Goal: Task Accomplishment & Management: Use online tool/utility

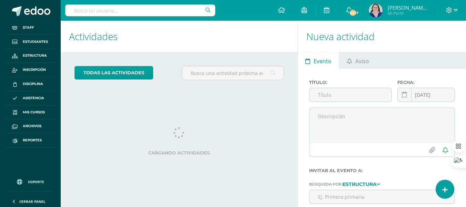
click at [129, 14] on input "text" at bounding box center [140, 10] width 150 height 12
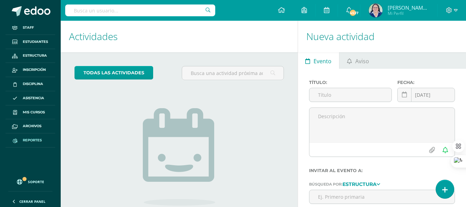
click at [30, 139] on span "Reportes" at bounding box center [32, 140] width 19 height 6
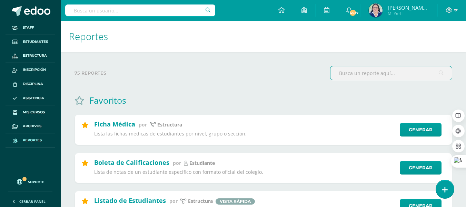
click at [397, 71] on input "text" at bounding box center [391, 72] width 121 height 13
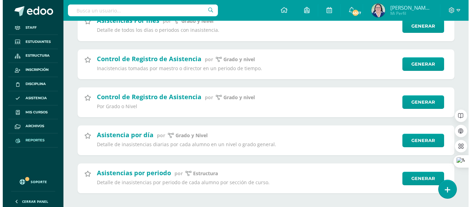
scroll to position [284, 0]
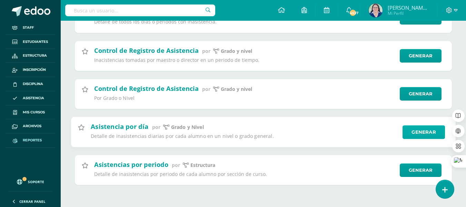
type input "asistencia"
click at [432, 133] on link "Generar" at bounding box center [424, 132] width 42 height 14
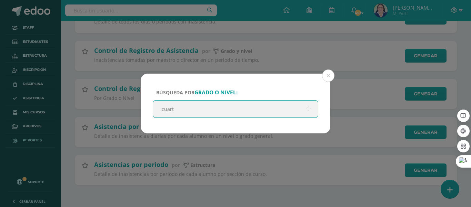
type input "cuarto"
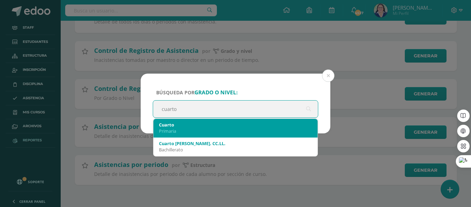
click at [228, 125] on div "Cuarto" at bounding box center [235, 124] width 153 height 6
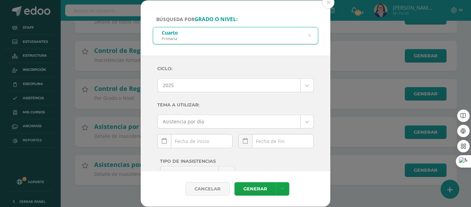
click at [166, 142] on icon at bounding box center [164, 141] width 5 height 6
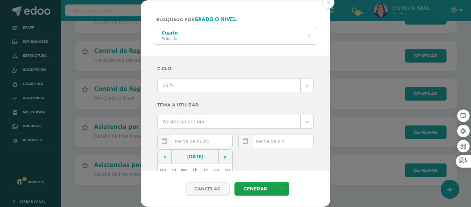
click at [165, 157] on icon at bounding box center [165, 157] width 2 height 5
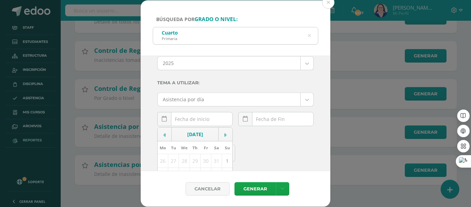
scroll to position [69, 0]
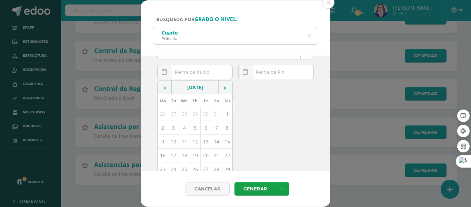
click at [164, 85] on td at bounding box center [165, 87] width 14 height 14
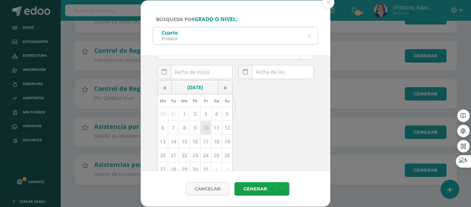
click at [207, 129] on td "10" at bounding box center [205, 128] width 11 height 14
type input "2025-01-10"
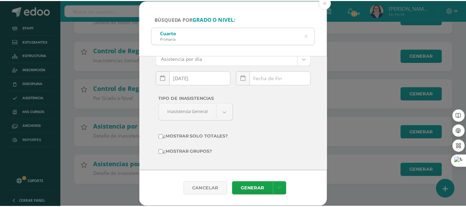
scroll to position [63, 0]
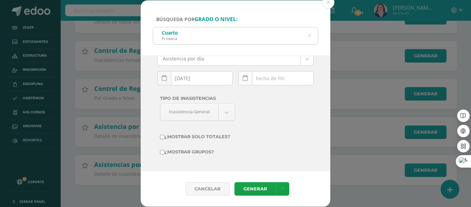
click at [244, 76] on icon at bounding box center [245, 78] width 5 height 6
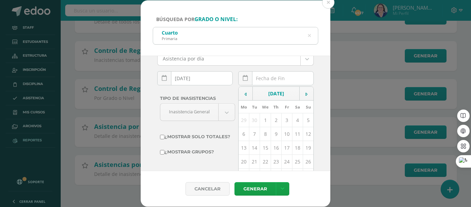
click at [283, 133] on td "10" at bounding box center [287, 134] width 11 height 14
type input "2025-10-10"
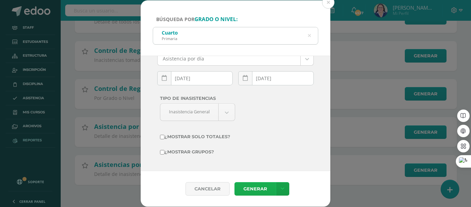
click at [258, 190] on link "Generar" at bounding box center [255, 188] width 41 height 13
click at [328, 1] on button at bounding box center [328, 2] width 12 height 12
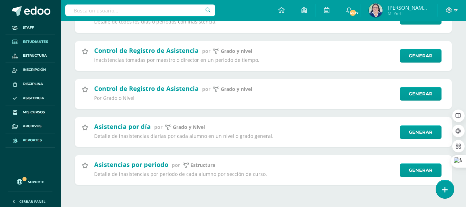
click at [22, 40] on link "Estudiantes" at bounding box center [31, 42] width 50 height 14
click at [102, 10] on input "text" at bounding box center [140, 10] width 150 height 12
type input "f"
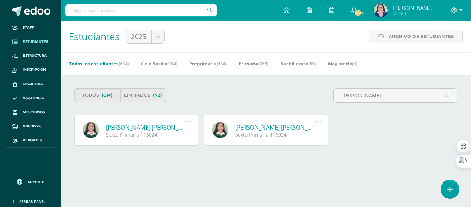
type input "ima gomez"
click at [91, 8] on input "text" at bounding box center [141, 10] width 152 height 12
type input "fatima gomez"
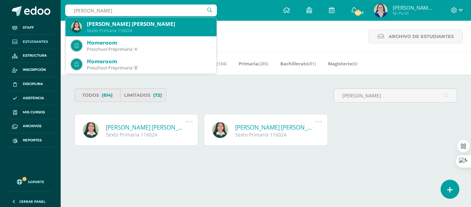
click at [110, 22] on div "Fátima Dulce María Gómez Moscoso" at bounding box center [149, 23] width 124 height 7
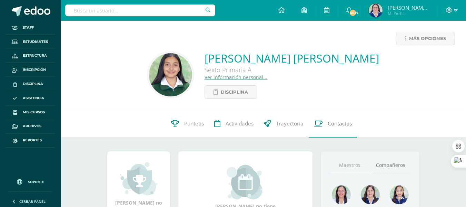
click at [349, 123] on span "Contactos" at bounding box center [340, 123] width 24 height 7
